Goal: Transaction & Acquisition: Purchase product/service

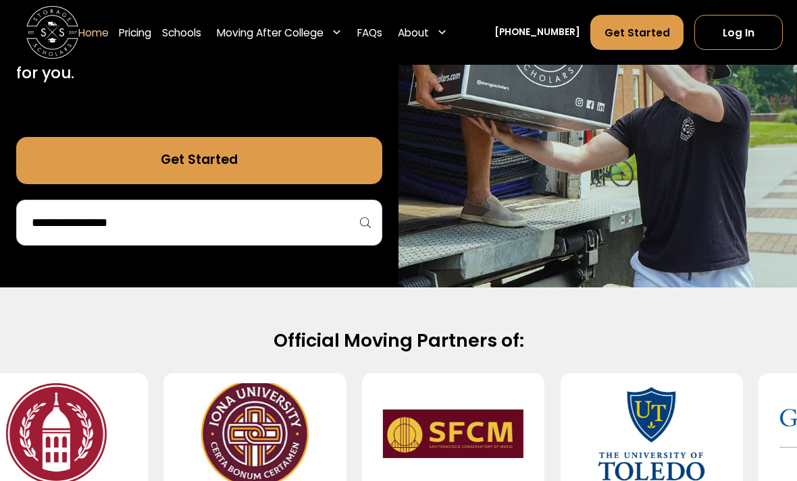
scroll to position [322, 0]
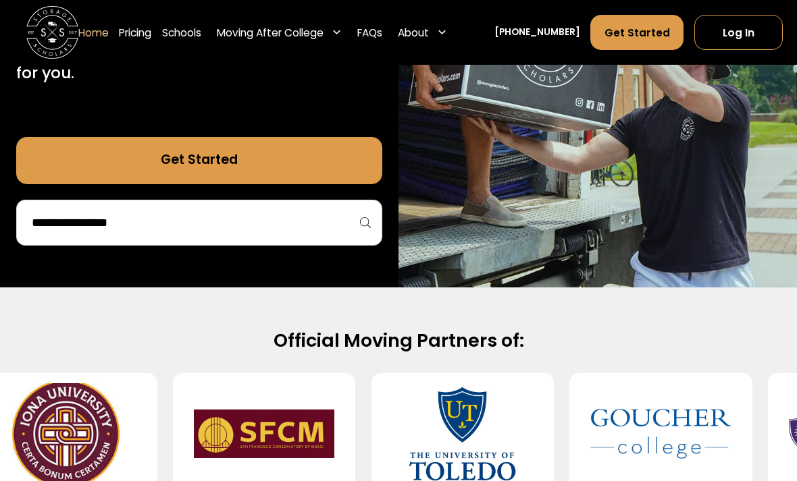
click at [357, 217] on input "search" at bounding box center [198, 222] width 337 height 23
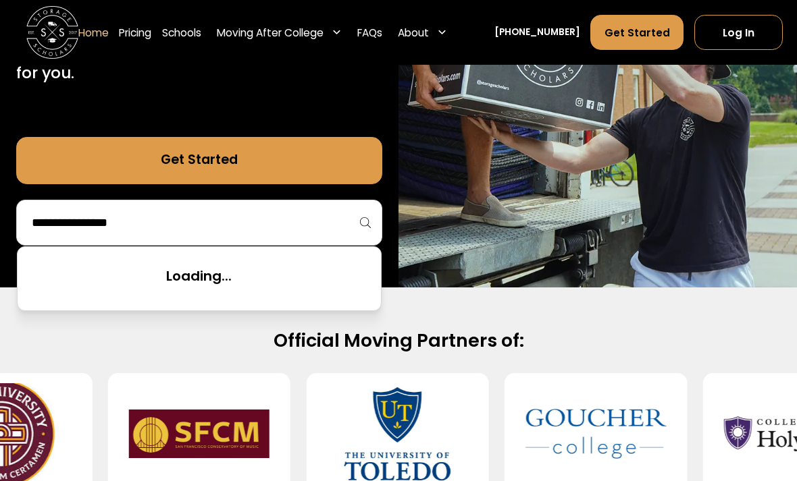
scroll to position [321, 0]
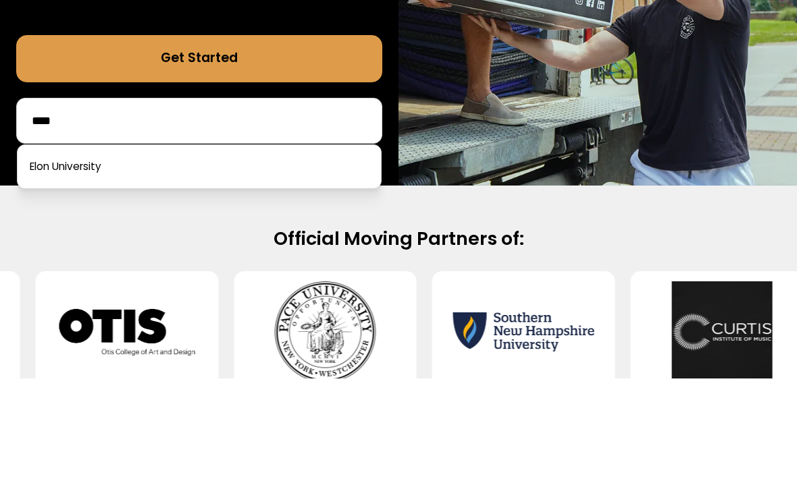
type input "****"
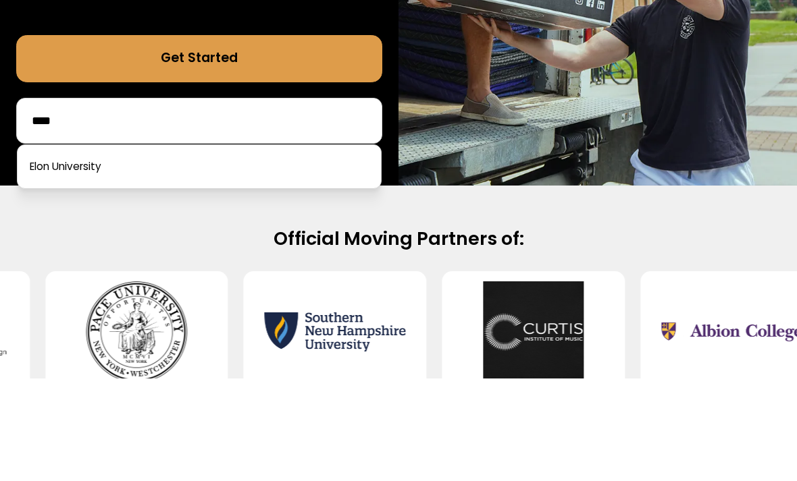
click at [323, 255] on link at bounding box center [199, 270] width 352 height 30
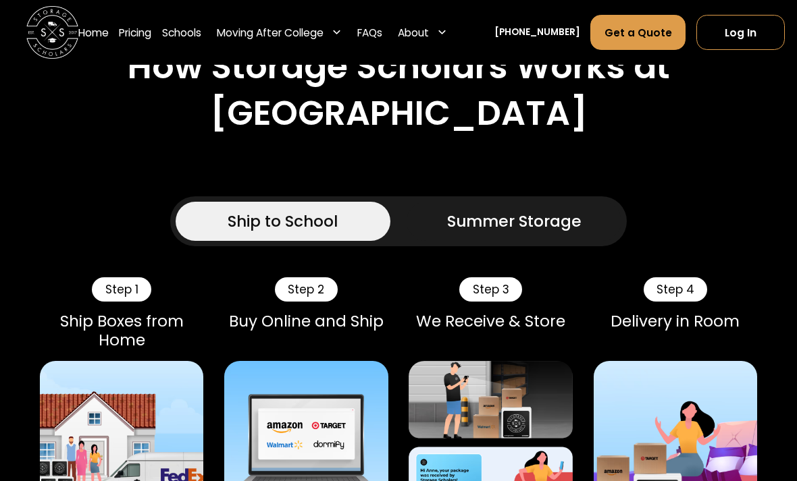
scroll to position [936, 0]
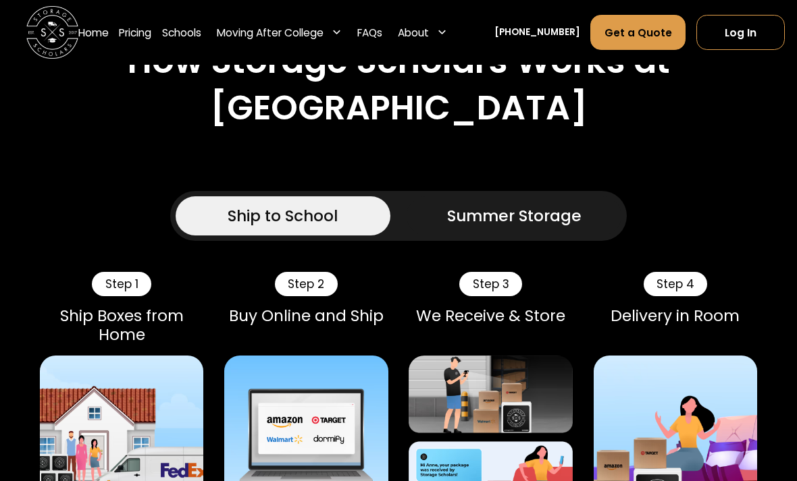
click at [569, 220] on div "Summer Storage" at bounding box center [514, 217] width 134 height 24
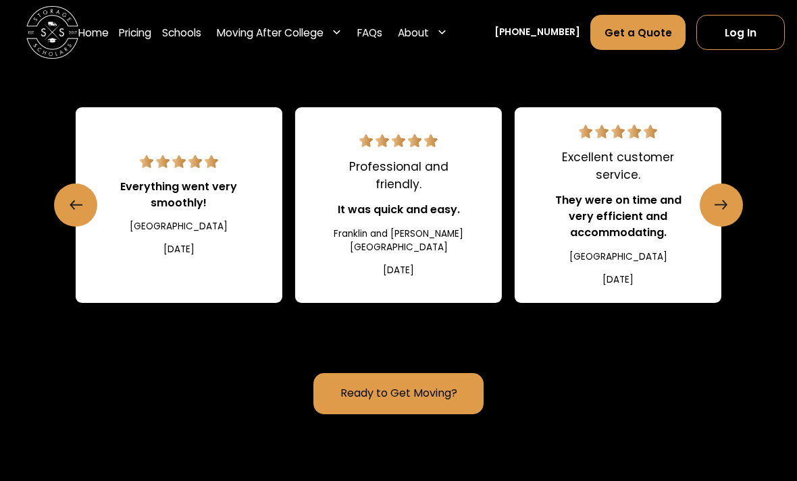
scroll to position [2259, 0]
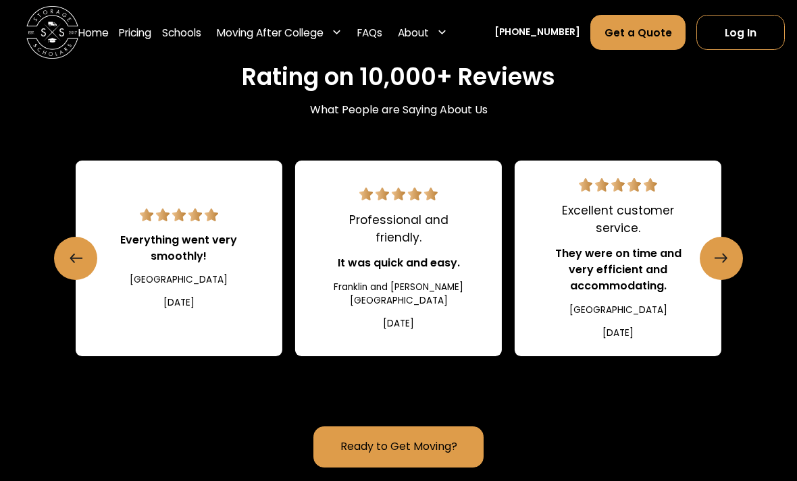
click at [467, 427] on link "Ready to Get Moving?" at bounding box center [398, 447] width 170 height 41
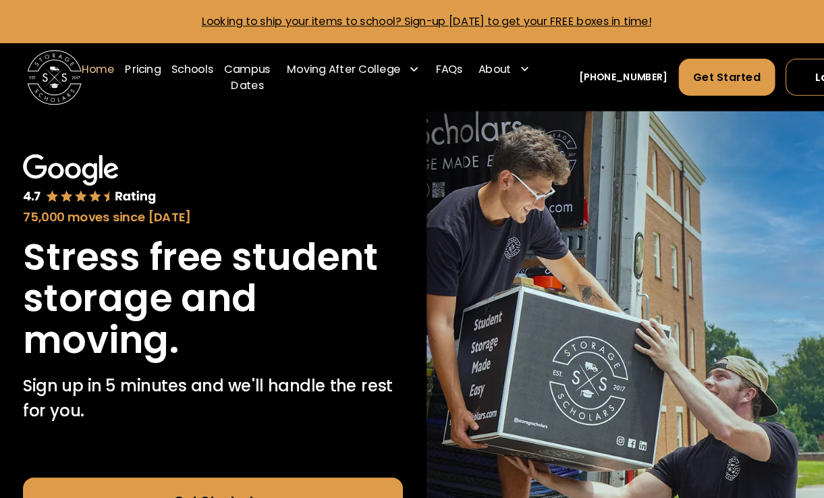
scroll to position [3, 0]
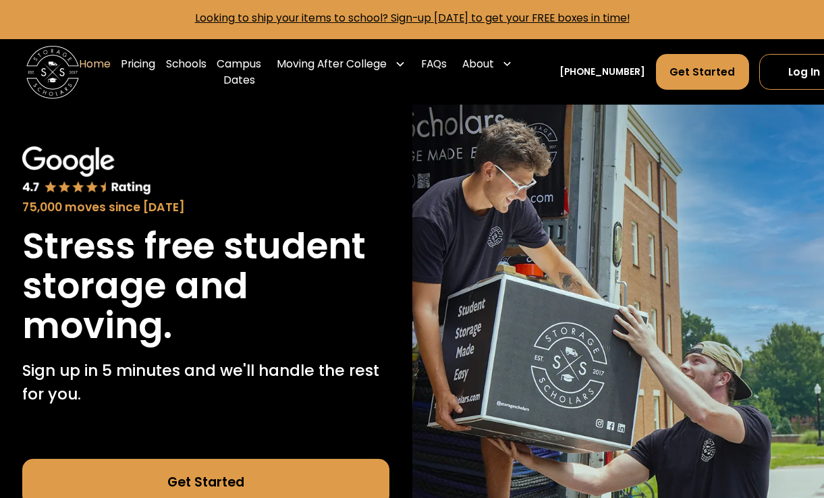
click at [144, 73] on link "Pricing" at bounding box center [138, 72] width 34 height 53
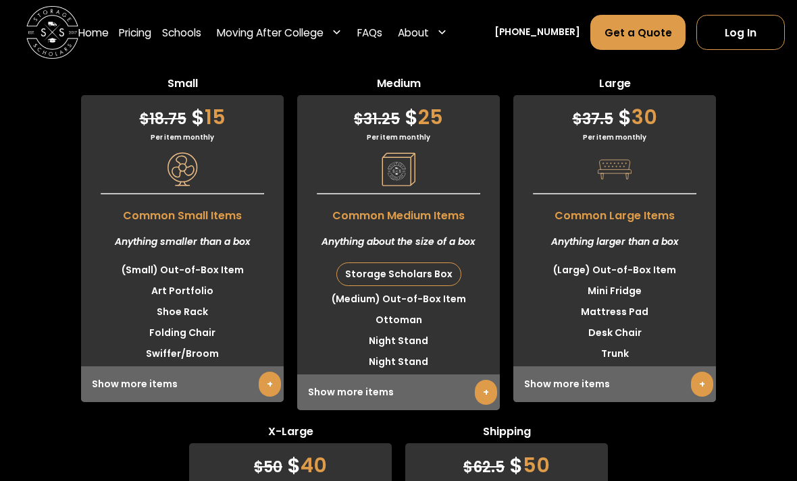
scroll to position [3592, 0]
